Goal: Task Accomplishment & Management: Use online tool/utility

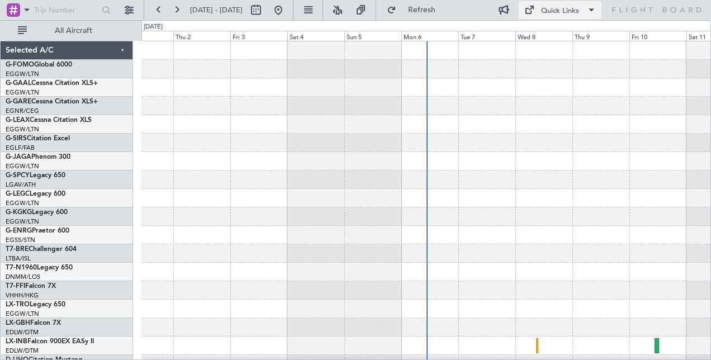
click at [588, 10] on span at bounding box center [590, 9] width 13 height 13
click at [631, 73] on div at bounding box center [355, 180] width 711 height 360
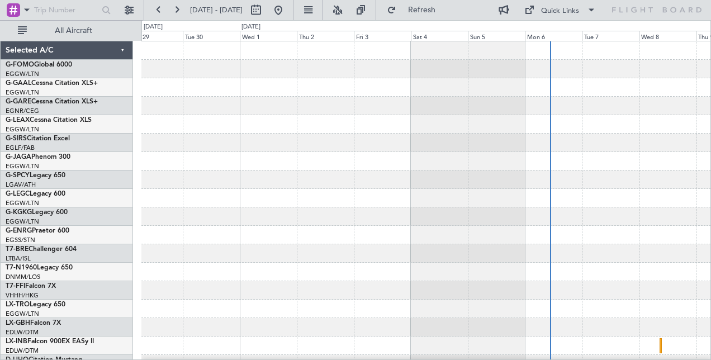
scroll to position [4, 0]
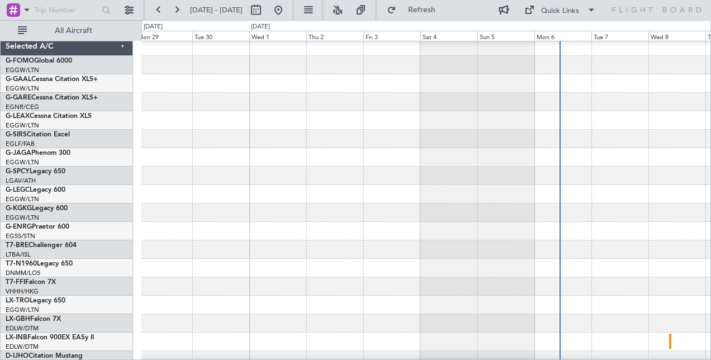
click at [520, 115] on div at bounding box center [425, 120] width 569 height 18
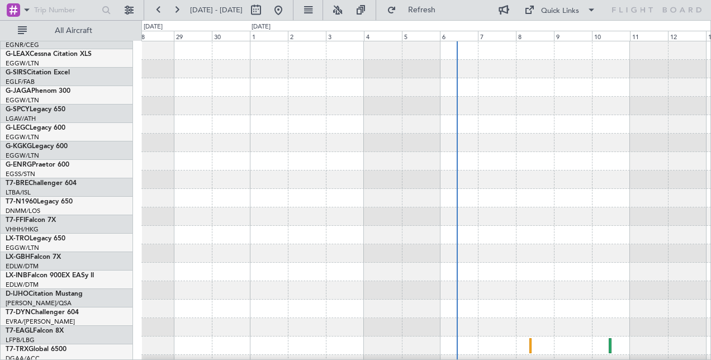
scroll to position [0, 0]
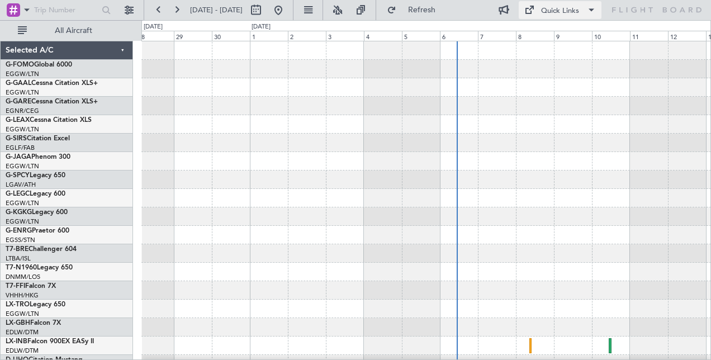
click at [560, 10] on div "Quick Links" at bounding box center [560, 11] width 38 height 11
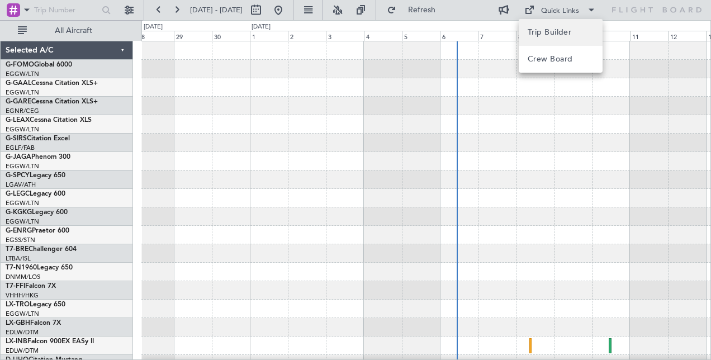
click at [560, 34] on span "Trip Builder" at bounding box center [560, 32] width 66 height 13
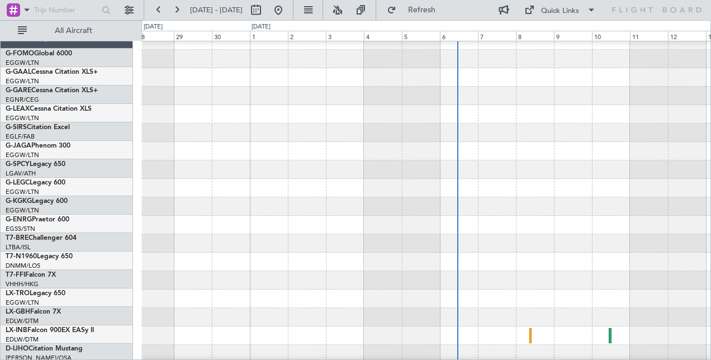
scroll to position [10, 0]
click at [439, 15] on button "Refresh" at bounding box center [415, 10] width 67 height 18
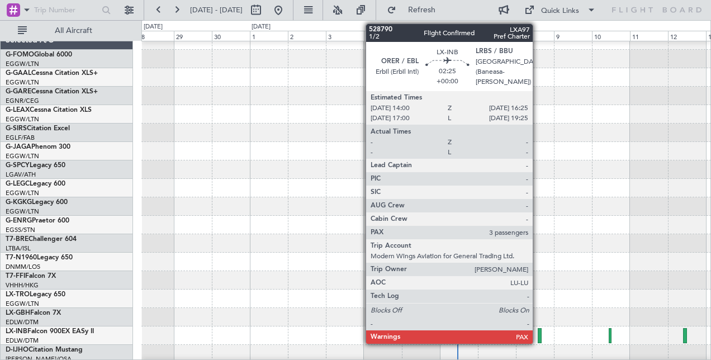
click at [538, 336] on div at bounding box center [539, 335] width 4 height 15
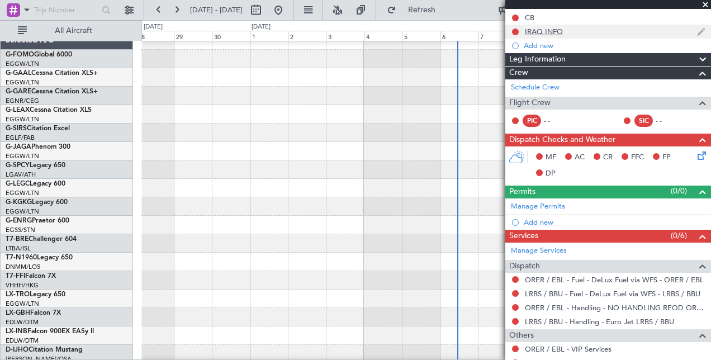
scroll to position [221, 0]
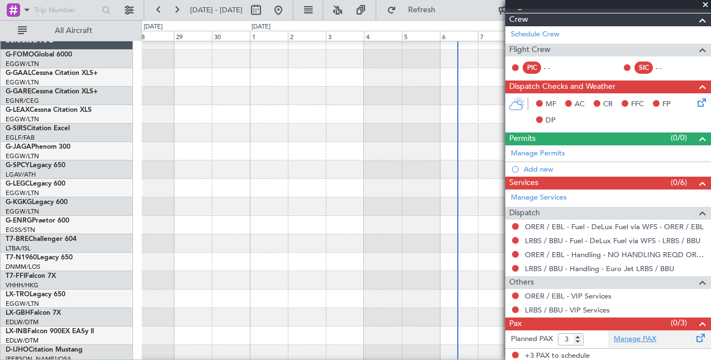
click at [621, 339] on link "Manage PAX" at bounding box center [634, 339] width 42 height 11
click at [445, 11] on span "Refresh" at bounding box center [421, 10] width 47 height 8
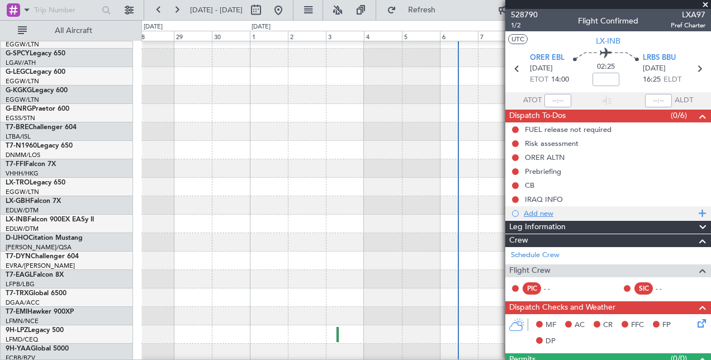
scroll to position [0, 0]
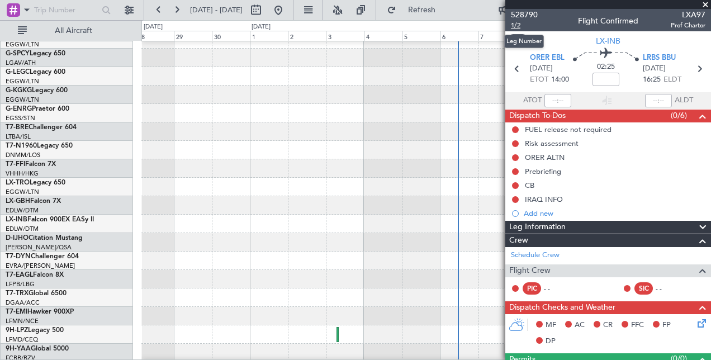
click at [515, 25] on span "1/2" at bounding box center [524, 25] width 27 height 9
click at [518, 12] on span "528790" at bounding box center [524, 15] width 27 height 12
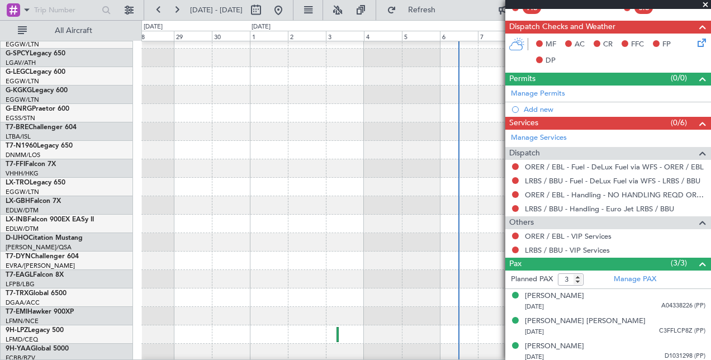
scroll to position [282, 0]
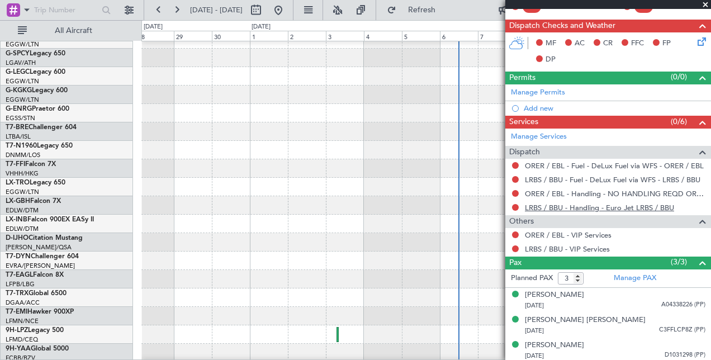
click at [620, 207] on link "LRBS / BBU - Handling - Euro Jet LRBS / BBU" at bounding box center [599, 207] width 149 height 9
click at [598, 204] on link "LRBS / BBU - Handling - Euro Jet LRBS / BBU" at bounding box center [599, 207] width 149 height 9
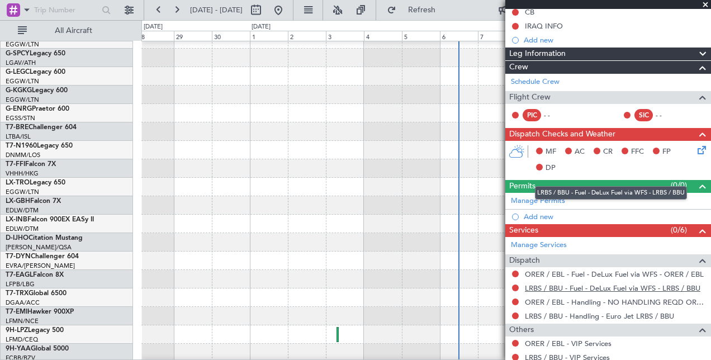
scroll to position [170, 0]
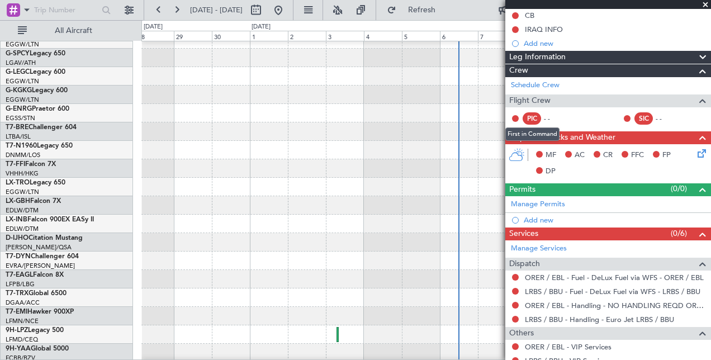
click at [533, 117] on div "PIC" at bounding box center [531, 118] width 18 height 12
click at [515, 118] on button at bounding box center [515, 118] width 7 height 7
click at [558, 99] on div "Flight Crew" at bounding box center [608, 100] width 206 height 13
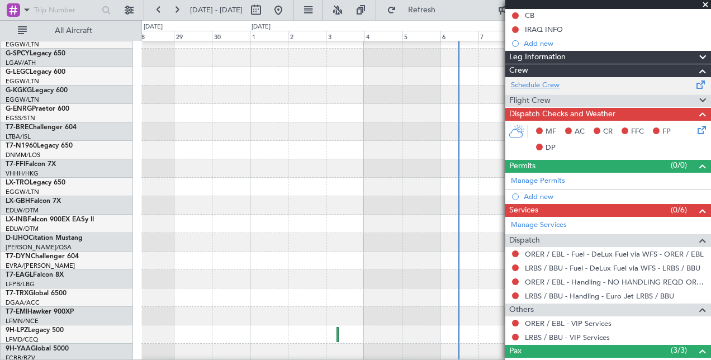
click at [552, 85] on link "Schedule Crew" at bounding box center [535, 85] width 49 height 11
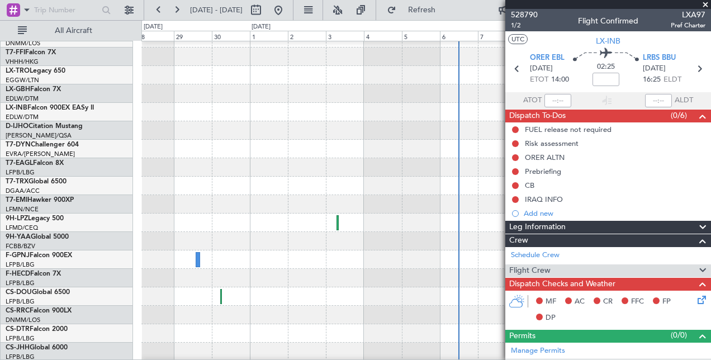
scroll to position [234, 0]
click at [705, 3] on span at bounding box center [704, 5] width 11 height 10
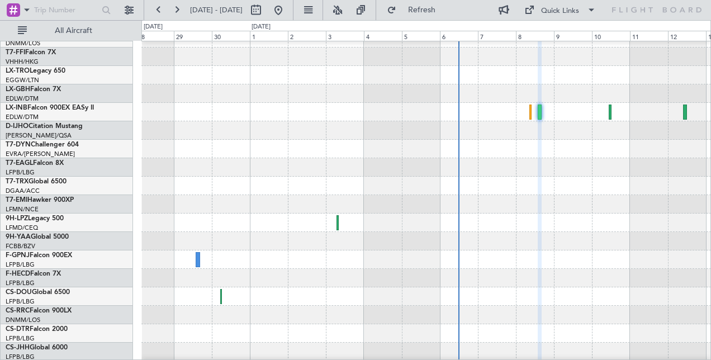
type input "0"
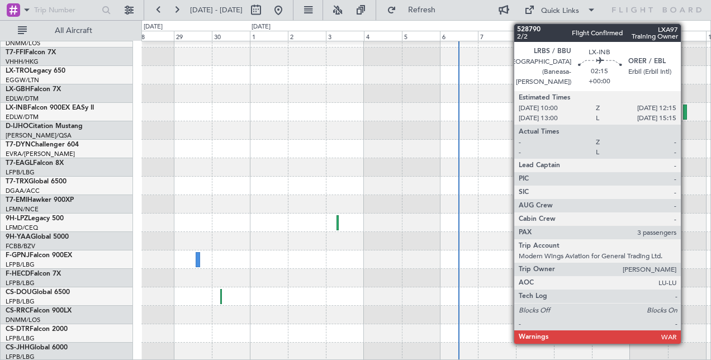
click at [686, 108] on div at bounding box center [685, 111] width 4 height 15
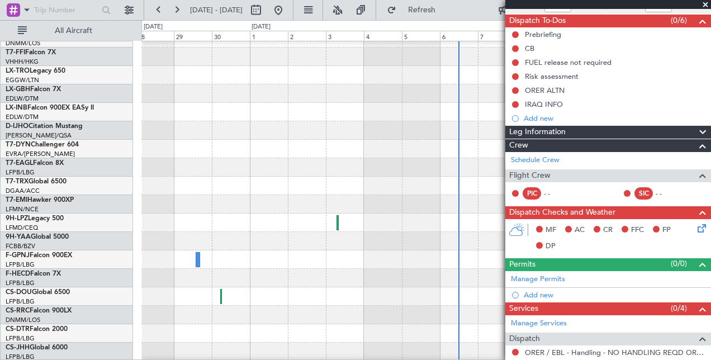
scroll to position [73, 0]
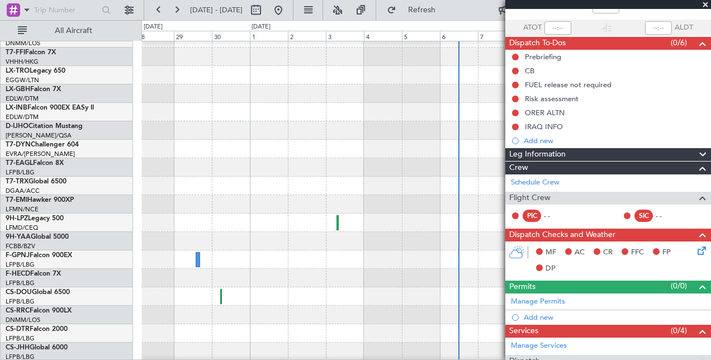
click at [703, 4] on span at bounding box center [704, 5] width 11 height 10
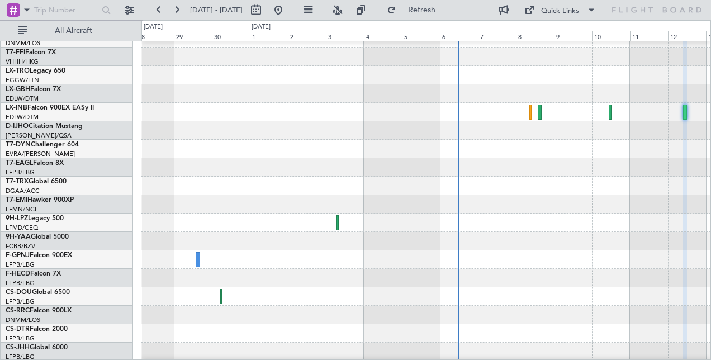
type input "0"
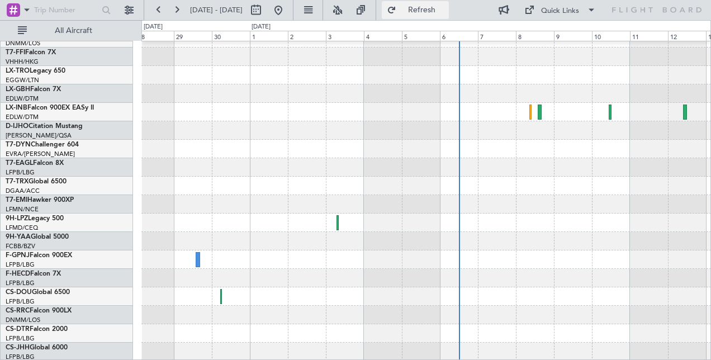
click at [432, 13] on button "Refresh" at bounding box center [415, 10] width 67 height 18
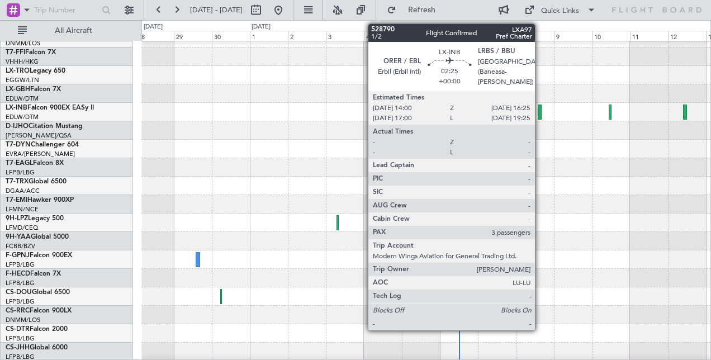
click at [540, 112] on div at bounding box center [539, 111] width 4 height 15
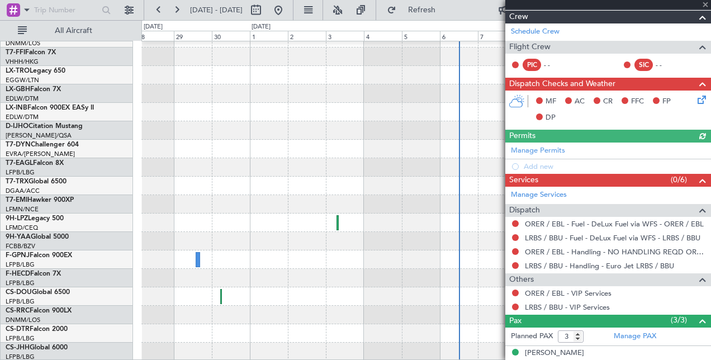
scroll to position [282, 0]
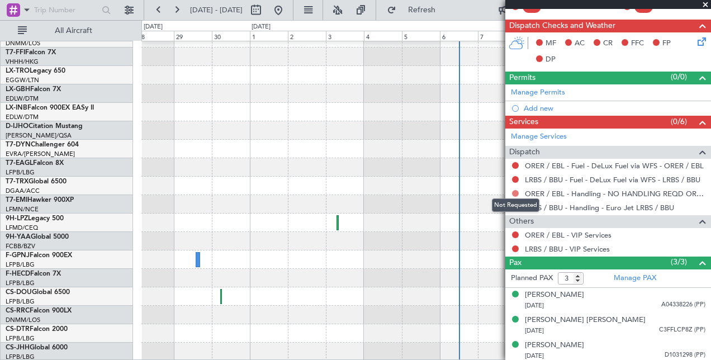
click at [513, 190] on button at bounding box center [515, 193] width 7 height 7
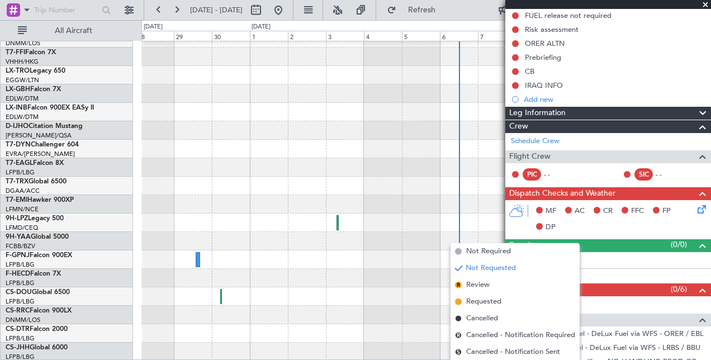
scroll to position [0, 0]
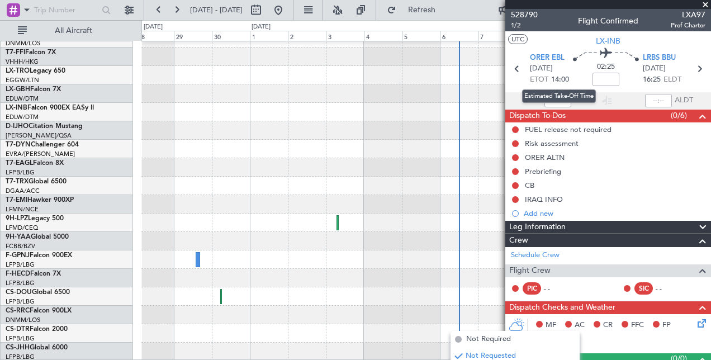
click at [563, 78] on span "14:00" at bounding box center [560, 79] width 18 height 11
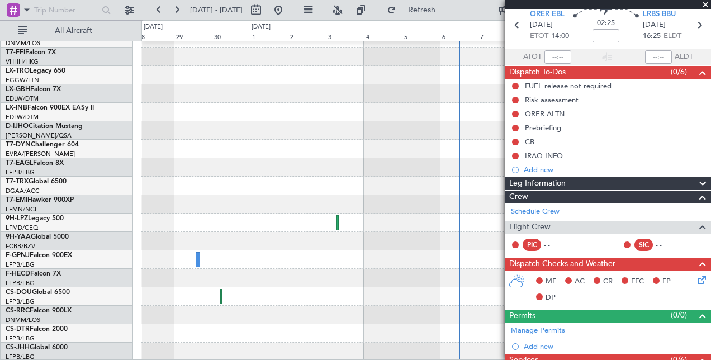
scroll to position [56, 0]
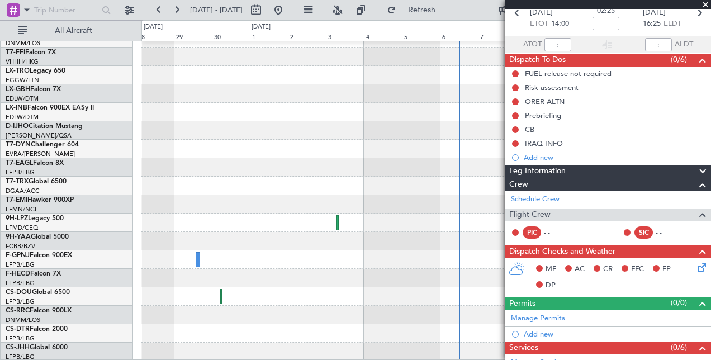
click at [528, 231] on div "PIC" at bounding box center [531, 232] width 18 height 12
click at [512, 229] on button at bounding box center [515, 232] width 7 height 7
click at [546, 229] on div "- -" at bounding box center [556, 232] width 25 height 10
click at [547, 197] on link "Schedule Crew" at bounding box center [535, 199] width 49 height 11
click at [445, 8] on span "Refresh" at bounding box center [421, 10] width 47 height 8
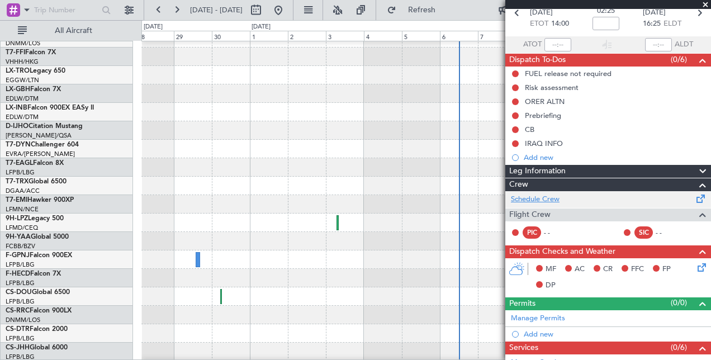
click at [540, 194] on link "Schedule Crew" at bounding box center [535, 199] width 49 height 11
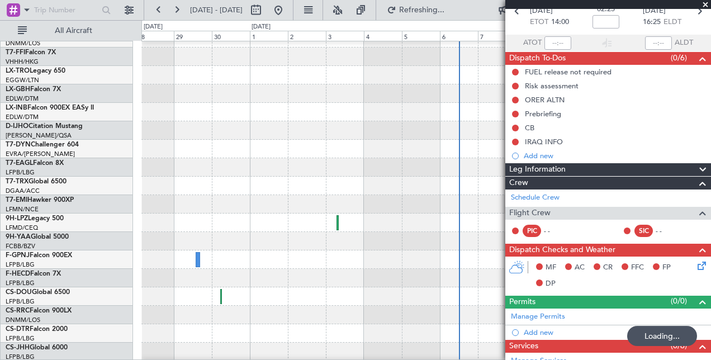
scroll to position [2, 0]
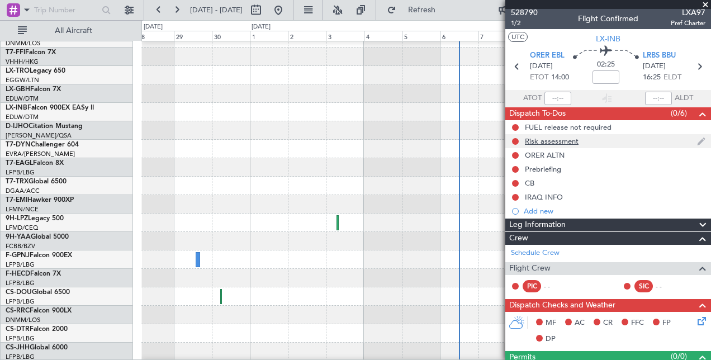
click at [565, 136] on div "Risk assessment" at bounding box center [552, 140] width 54 height 9
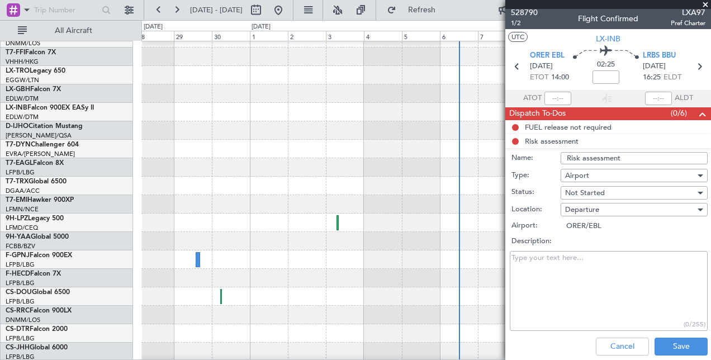
click at [564, 142] on li "Risk assessment Name: Risk assessment Type: Airport Status: Not Started Locatio…" at bounding box center [608, 247] width 206 height 226
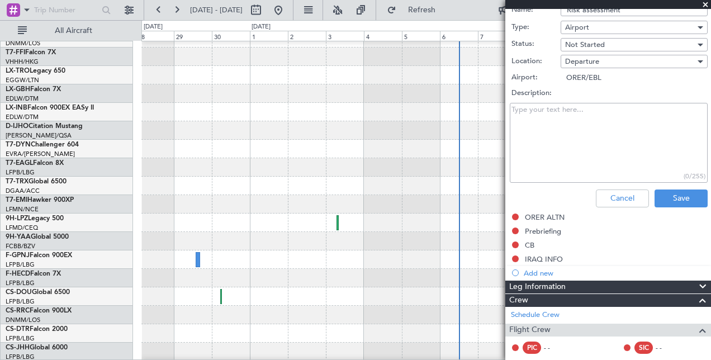
scroll to position [170, 0]
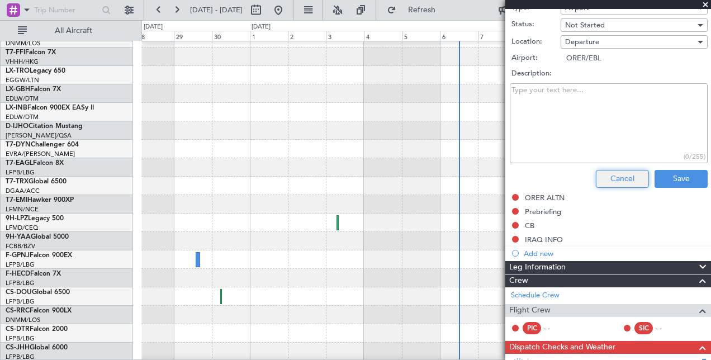
click at [609, 172] on button "Cancel" at bounding box center [622, 179] width 53 height 18
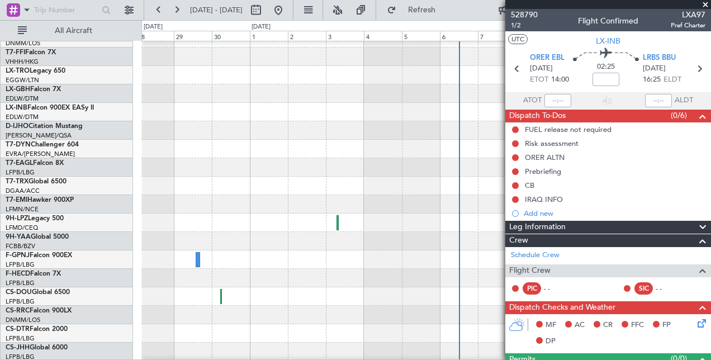
scroll to position [0, 0]
drag, startPoint x: 637, startPoint y: 53, endPoint x: 674, endPoint y: 52, distance: 36.9
click at [674, 52] on section "ORER EBL [DATE] ETOT 14:00 02:25 LRBS BBU [DATE] 16:25 ELDT" at bounding box center [608, 70] width 206 height 44
drag, startPoint x: 550, startPoint y: 78, endPoint x: 568, endPoint y: 78, distance: 17.9
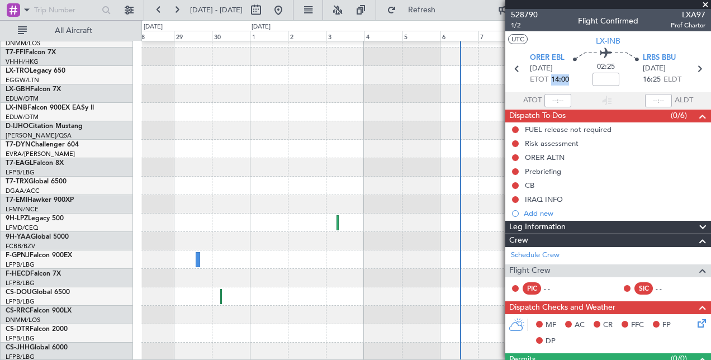
click at [568, 78] on section "ORER EBL [DATE] ETOT 14:00 02:25 LRBS BBU [DATE] 16:25 ELDT" at bounding box center [608, 70] width 206 height 44
copy span "14:00"
drag, startPoint x: 639, startPoint y: 79, endPoint x: 657, endPoint y: 79, distance: 17.9
click at [657, 79] on span "16:25 ELDT" at bounding box center [661, 79] width 39 height 11
copy span "16:25"
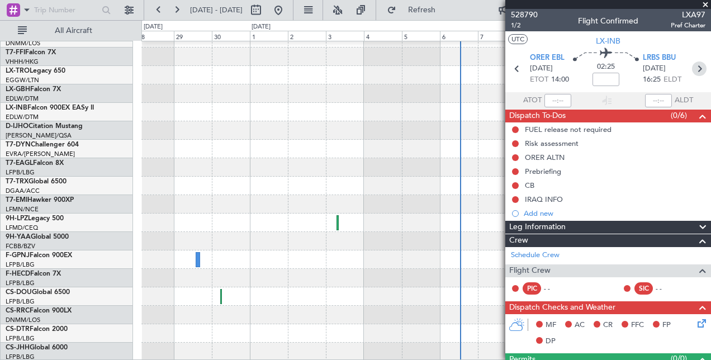
click at [692, 66] on icon at bounding box center [699, 68] width 15 height 15
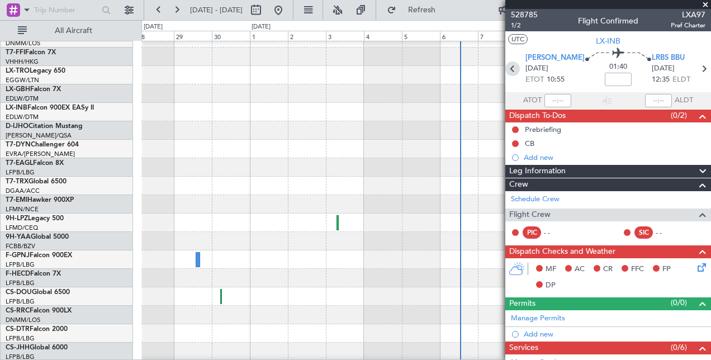
click at [514, 70] on icon at bounding box center [512, 68] width 15 height 15
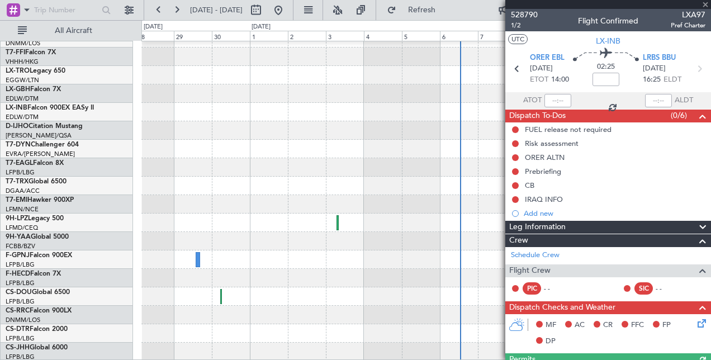
click at [454, 20] on fb-refresh-button "Refresh" at bounding box center [415, 10] width 78 height 20
click at [704, 4] on span at bounding box center [704, 5] width 11 height 10
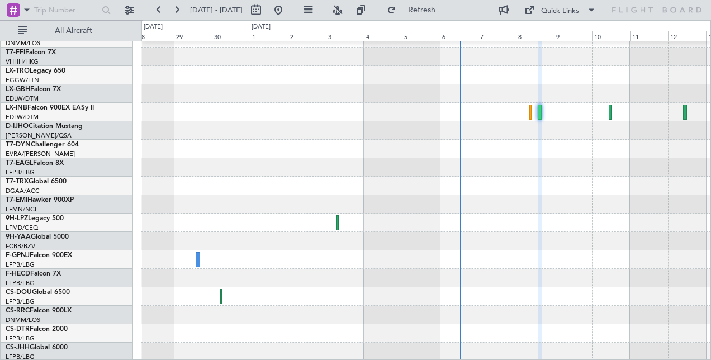
type input "0"
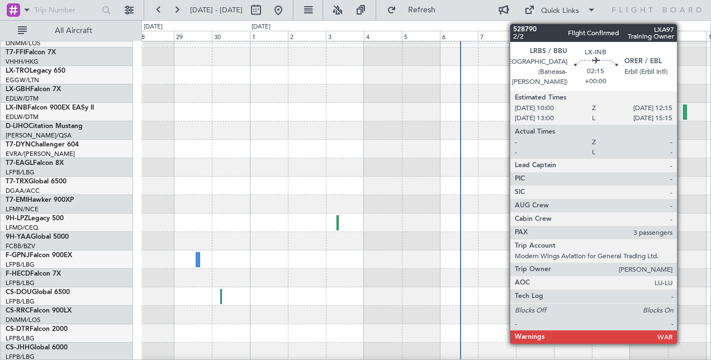
click at [683, 107] on div at bounding box center [685, 111] width 4 height 15
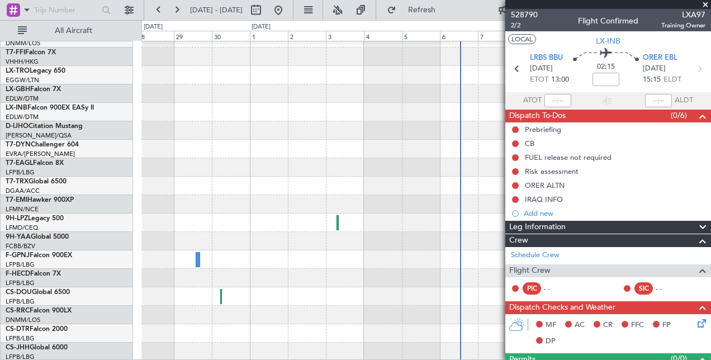
click at [531, 39] on button "LOCAL" at bounding box center [522, 39] width 28 height 10
click at [706, 6] on span at bounding box center [704, 5] width 11 height 10
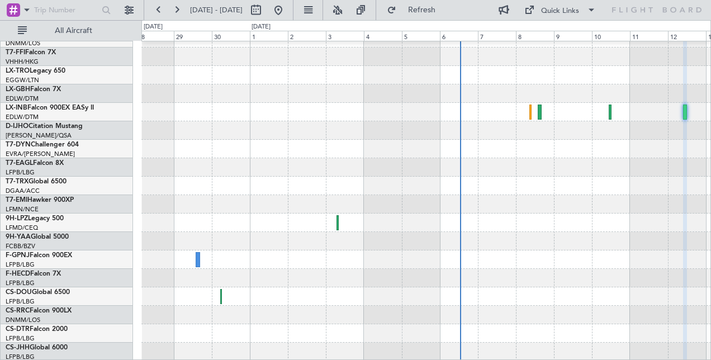
type input "0"
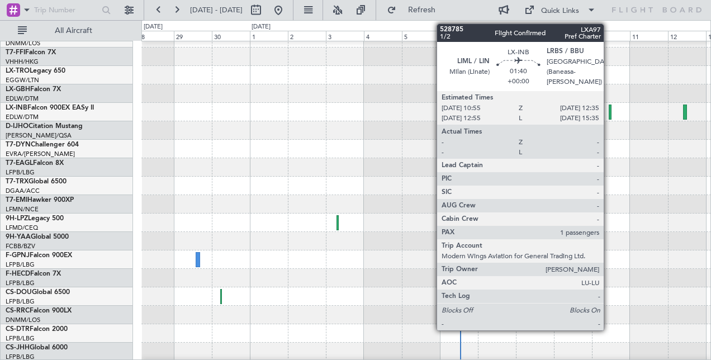
click at [509, 94] on div at bounding box center [425, 93] width 569 height 18
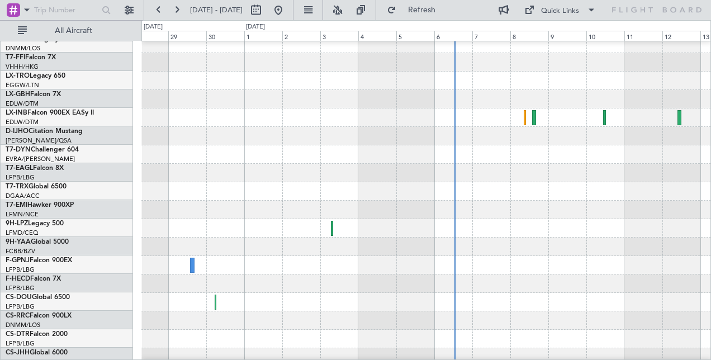
scroll to position [228, 0]
click at [606, 117] on div at bounding box center [425, 117] width 569 height 18
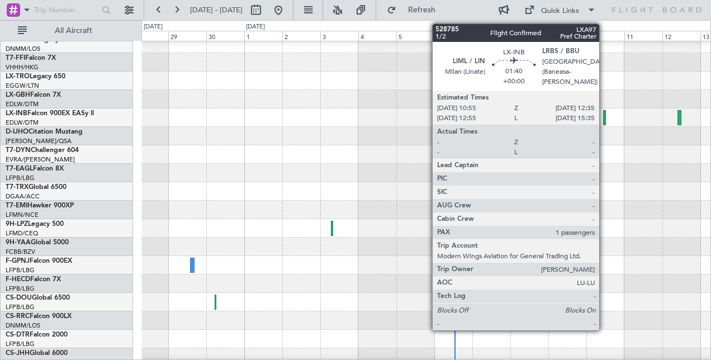
click at [604, 112] on div at bounding box center [604, 117] width 3 height 15
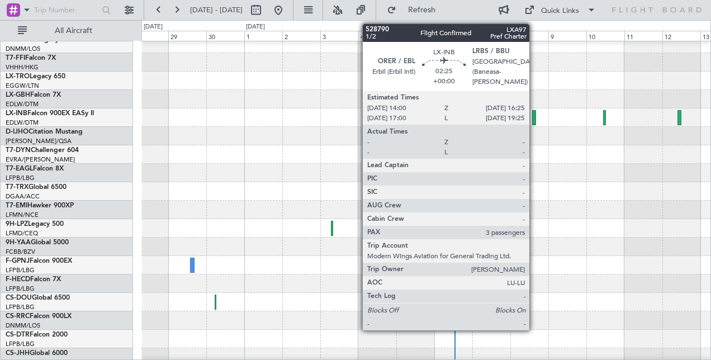
click at [535, 118] on div at bounding box center [534, 117] width 4 height 15
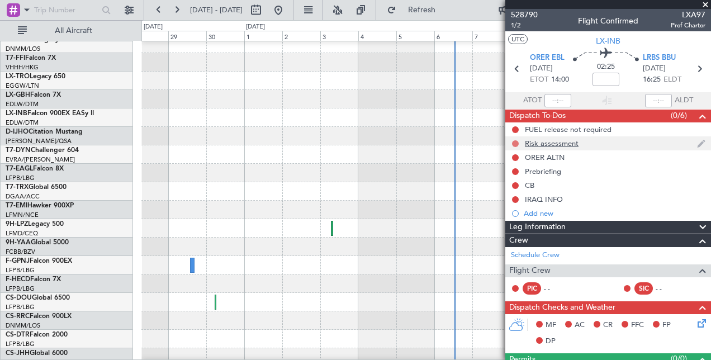
click at [514, 140] on button at bounding box center [515, 143] width 7 height 7
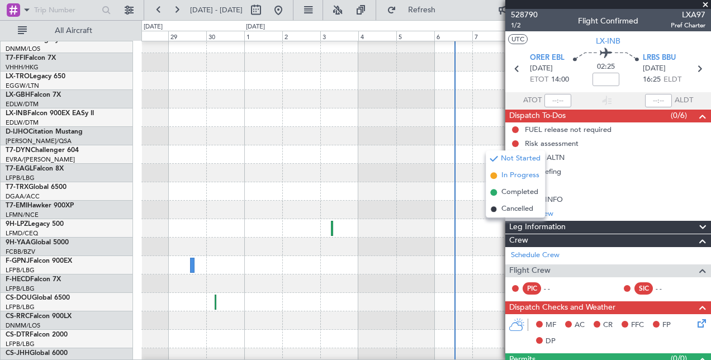
click at [523, 171] on span "In Progress" at bounding box center [520, 175] width 38 height 11
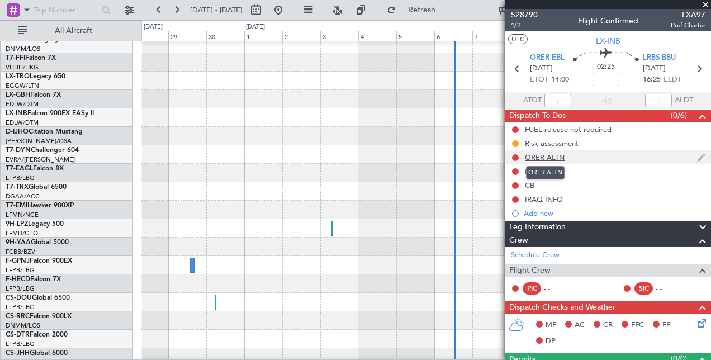
click at [550, 156] on div "ORER ALTN" at bounding box center [545, 157] width 40 height 9
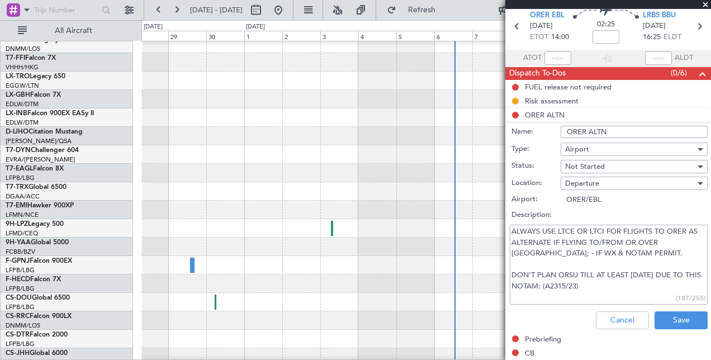
scroll to position [56, 0]
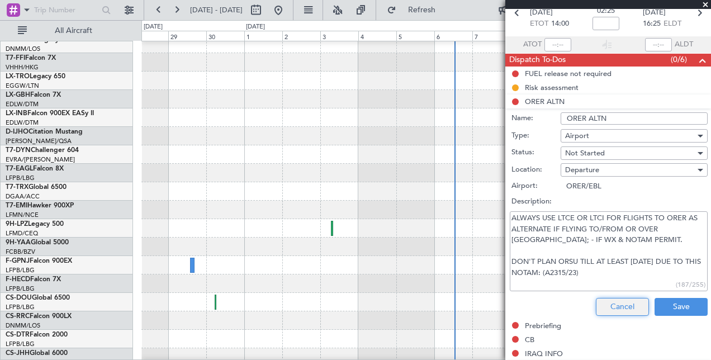
click at [607, 301] on button "Cancel" at bounding box center [622, 307] width 53 height 18
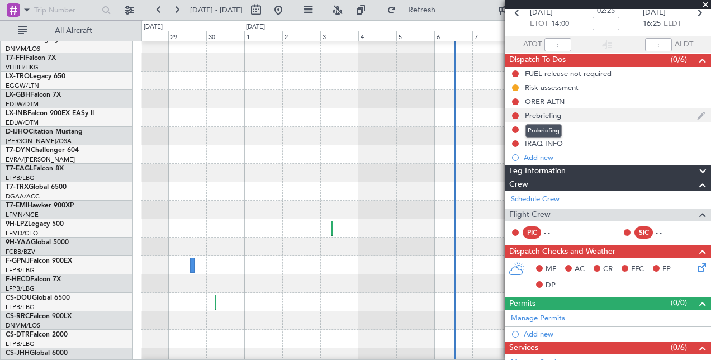
click at [532, 114] on div "Prebriefing" at bounding box center [543, 115] width 36 height 9
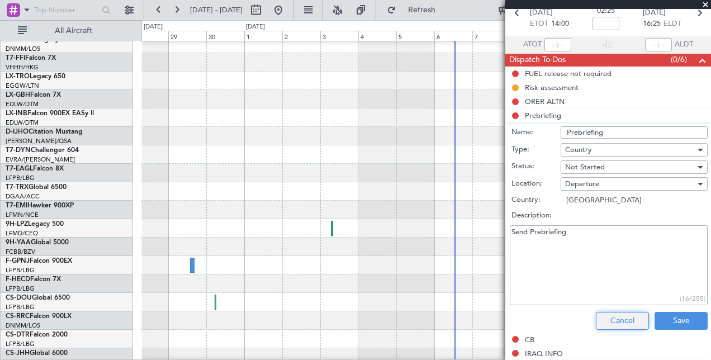
click at [618, 319] on button "Cancel" at bounding box center [622, 321] width 53 height 18
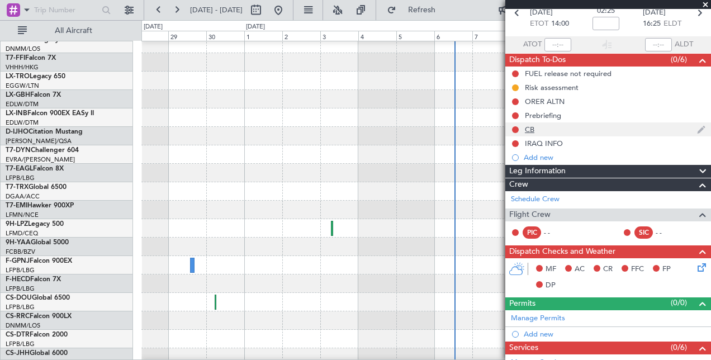
click at [531, 130] on div "CB" at bounding box center [529, 129] width 9 height 9
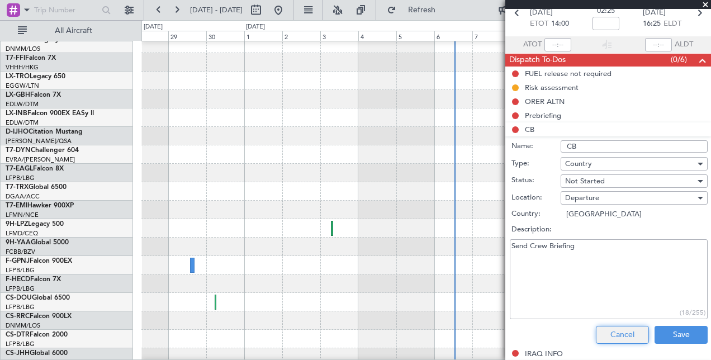
click at [613, 331] on button "Cancel" at bounding box center [622, 335] width 53 height 18
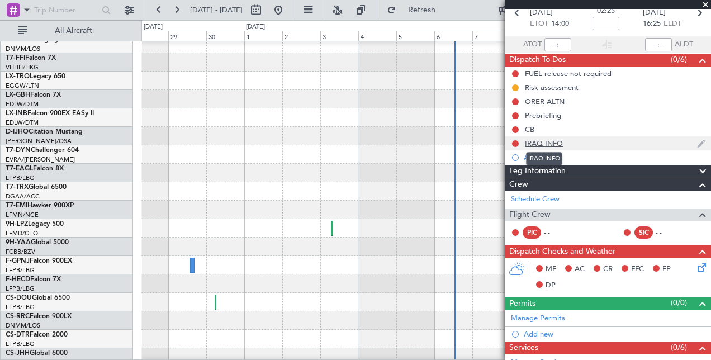
click at [545, 145] on div "IRAQ INFO" at bounding box center [544, 143] width 38 height 9
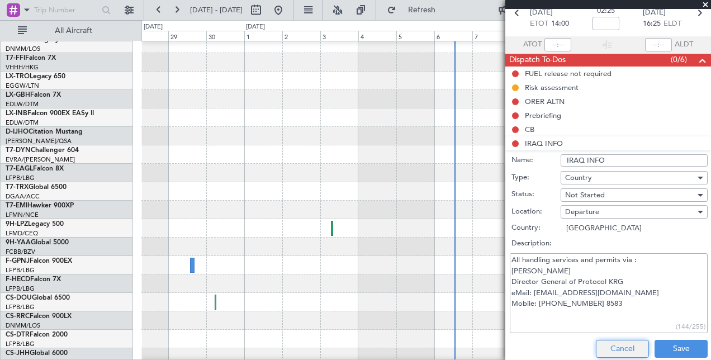
click at [606, 344] on button "Cancel" at bounding box center [622, 349] width 53 height 18
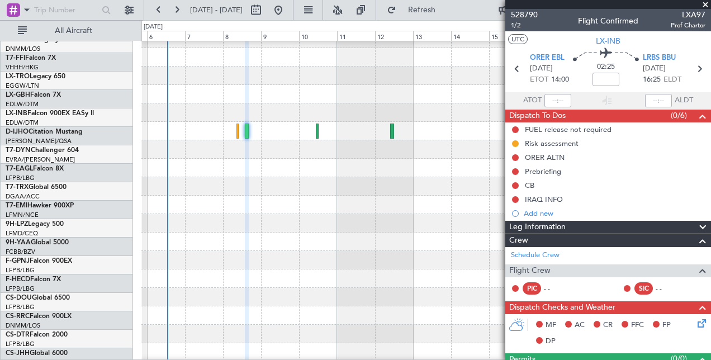
scroll to position [215, 0]
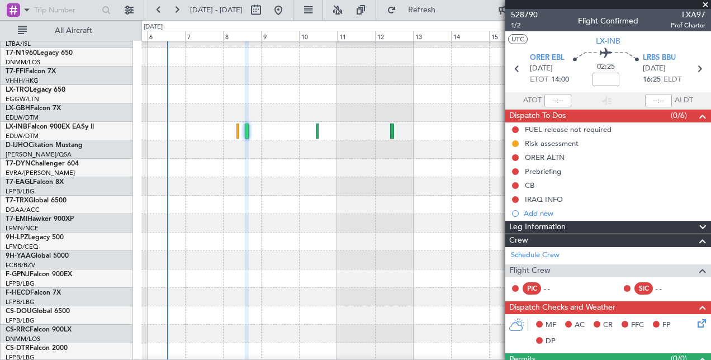
click at [121, 161] on div "Selected A/C G-FOMO Global 6000 EGGW/LTN [GEOGRAPHIC_DATA] ([GEOGRAPHIC_DATA]) …" at bounding box center [355, 190] width 711 height 340
click at [693, 67] on icon at bounding box center [699, 68] width 15 height 15
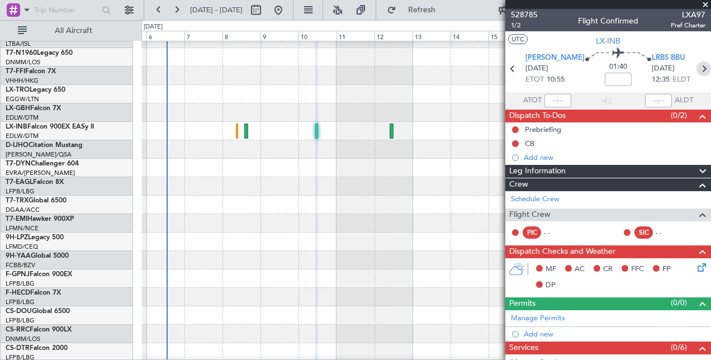
click at [696, 69] on icon at bounding box center [703, 68] width 15 height 15
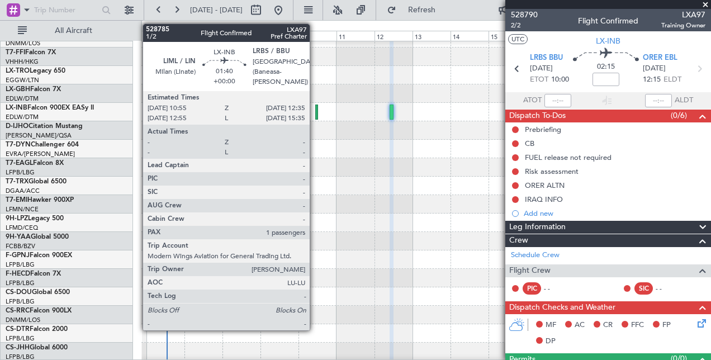
click at [315, 108] on div at bounding box center [316, 111] width 3 height 15
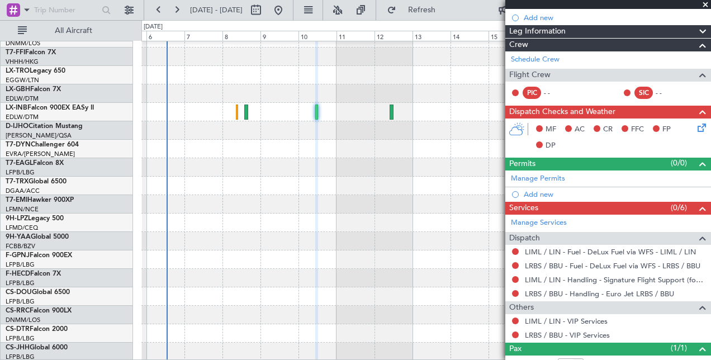
scroll to position [175, 0]
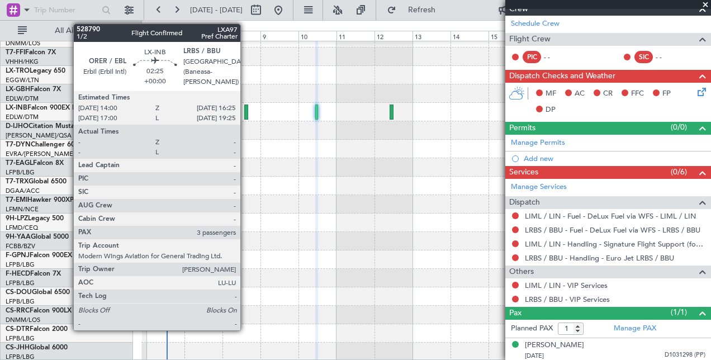
click at [246, 109] on div at bounding box center [246, 111] width 4 height 15
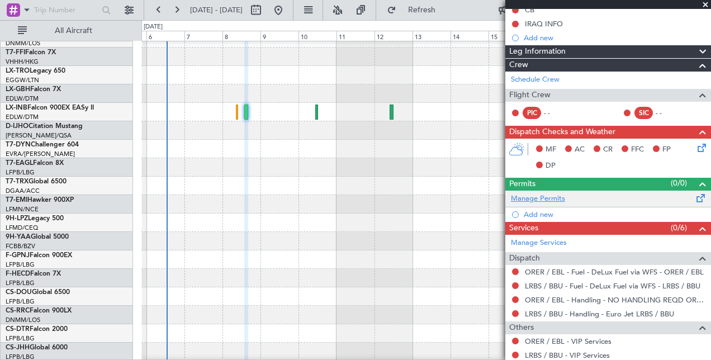
click at [541, 193] on link "Manage Permits" at bounding box center [538, 198] width 54 height 11
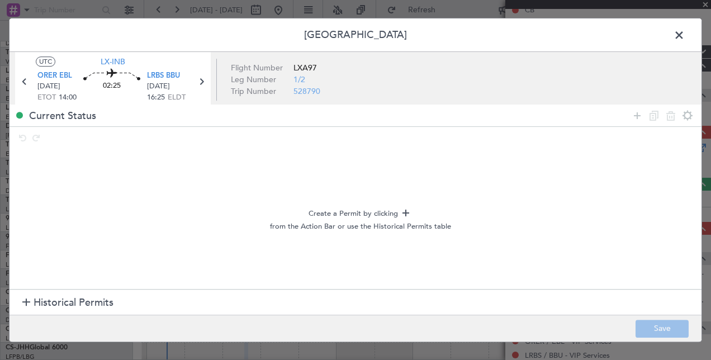
click at [684, 34] on span at bounding box center [684, 38] width 0 height 22
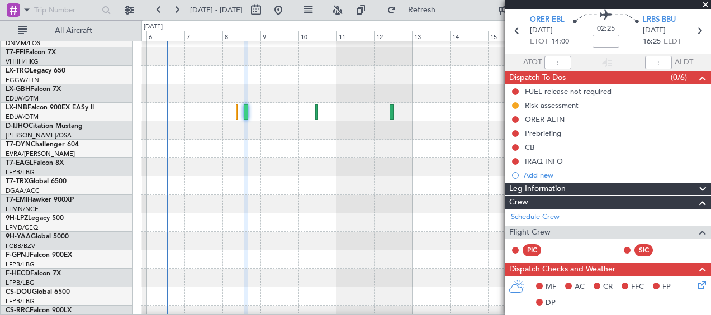
scroll to position [45, 0]
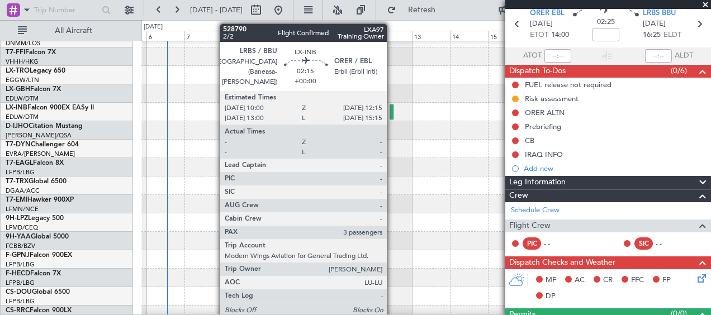
click at [392, 114] on div at bounding box center [391, 111] width 4 height 15
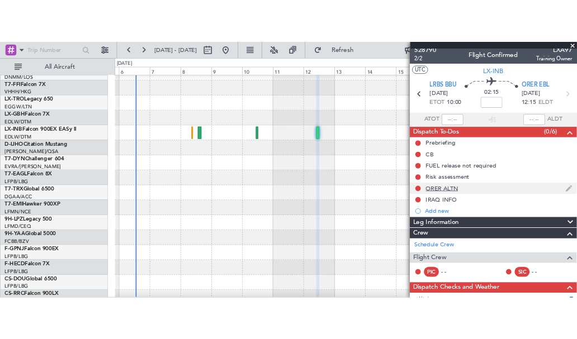
scroll to position [0, 0]
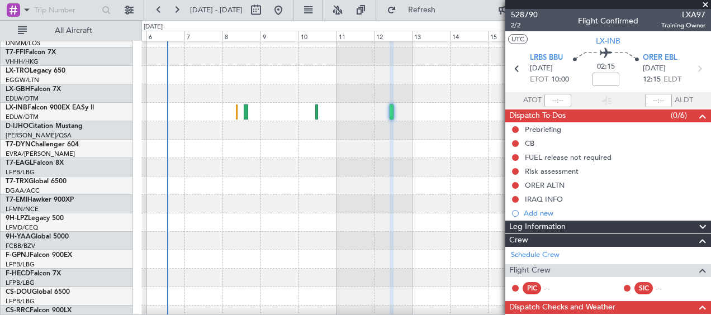
click at [708, 5] on span at bounding box center [704, 5] width 11 height 10
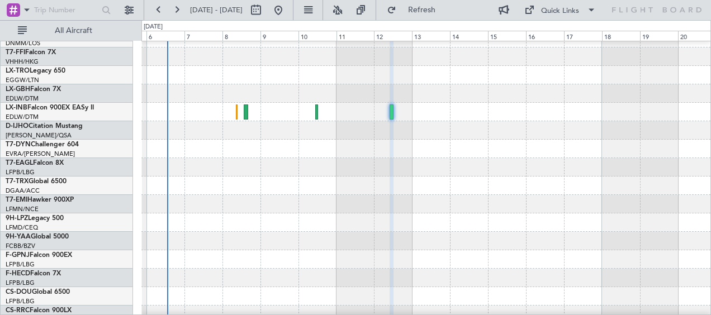
type input "0"
click at [559, 11] on div "Quick Links" at bounding box center [560, 11] width 38 height 11
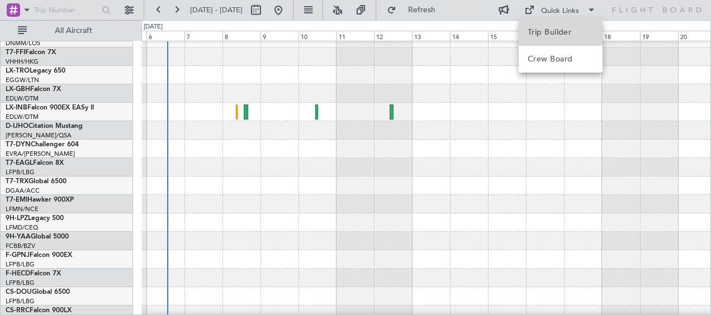
click at [564, 41] on button "Trip Builder" at bounding box center [560, 32] width 84 height 27
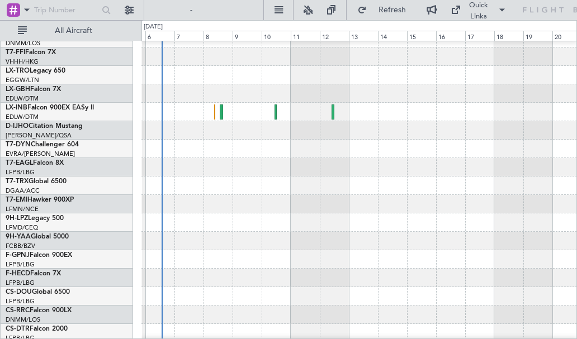
scroll to position [234, 0]
